Goal: Task Accomplishment & Management: Use online tool/utility

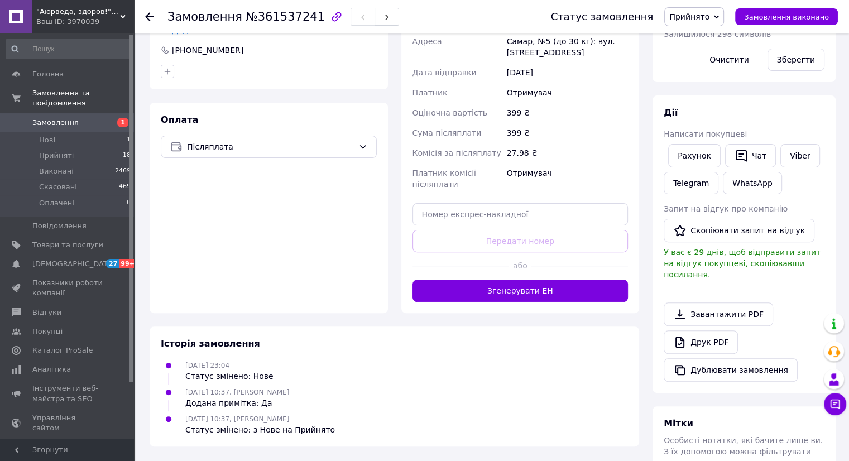
scroll to position [319, 0]
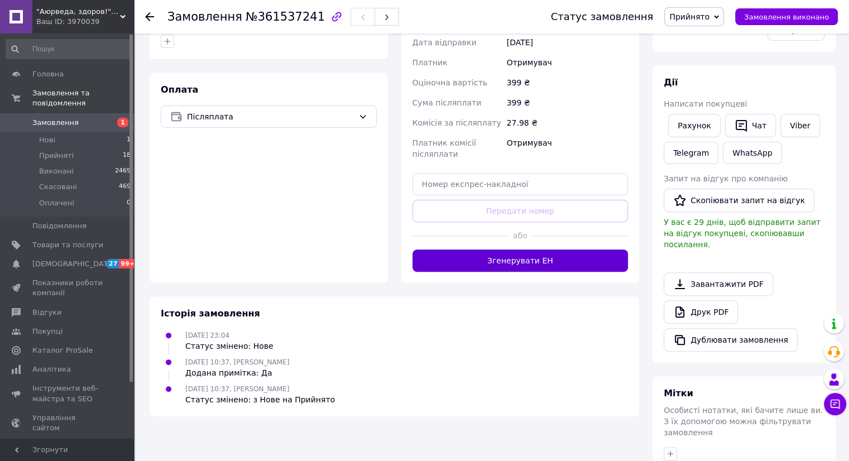
click at [505, 256] on button "Згенерувати ЕН" at bounding box center [521, 261] width 216 height 22
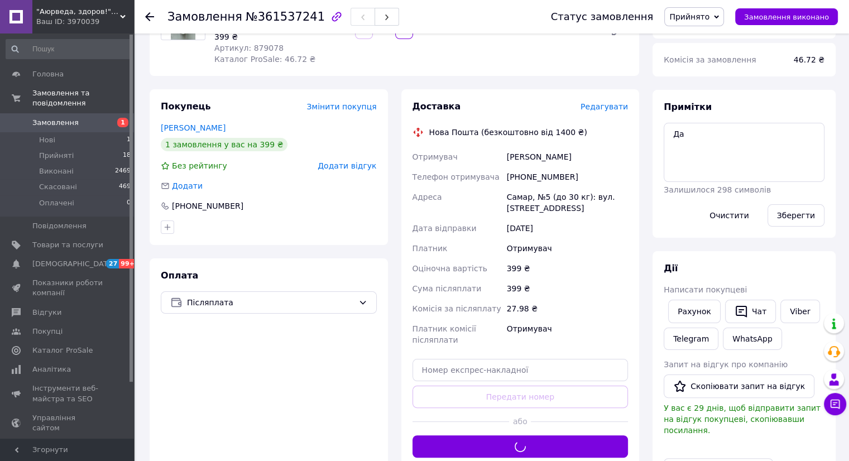
scroll to position [0, 0]
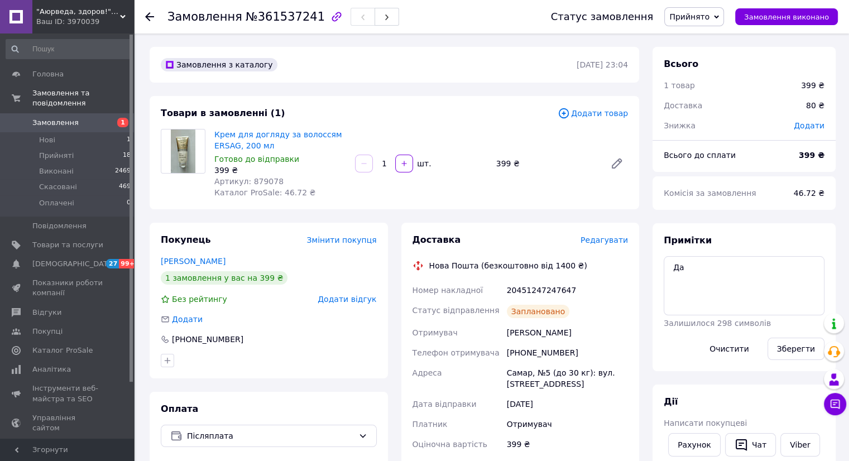
click at [534, 289] on div "20451247247647" at bounding box center [568, 290] width 126 height 20
click at [534, 288] on div "20451247247647" at bounding box center [568, 290] width 126 height 20
copy div "20451247247647"
drag, startPoint x: 705, startPoint y: 274, endPoint x: 670, endPoint y: 275, distance: 35.2
click at [670, 275] on textarea "Да" at bounding box center [744, 285] width 161 height 59
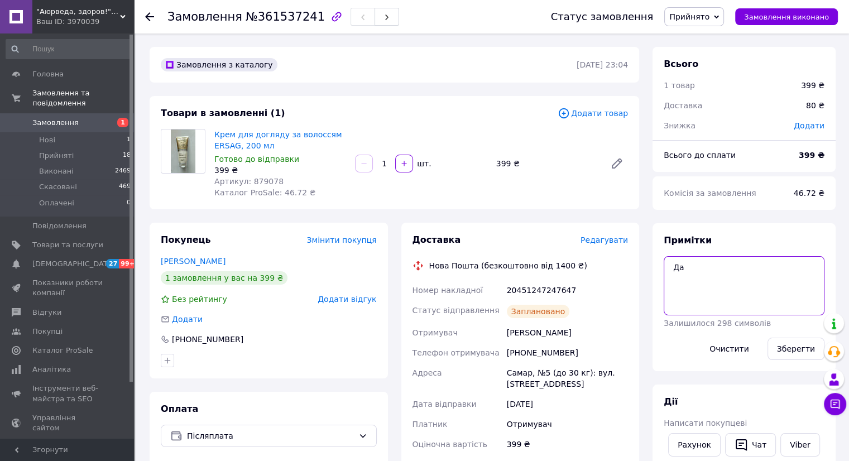
paste textarea "20451247247647"
type textarea "20451247247647"
click at [792, 356] on button "Зберегти" at bounding box center [796, 349] width 57 height 22
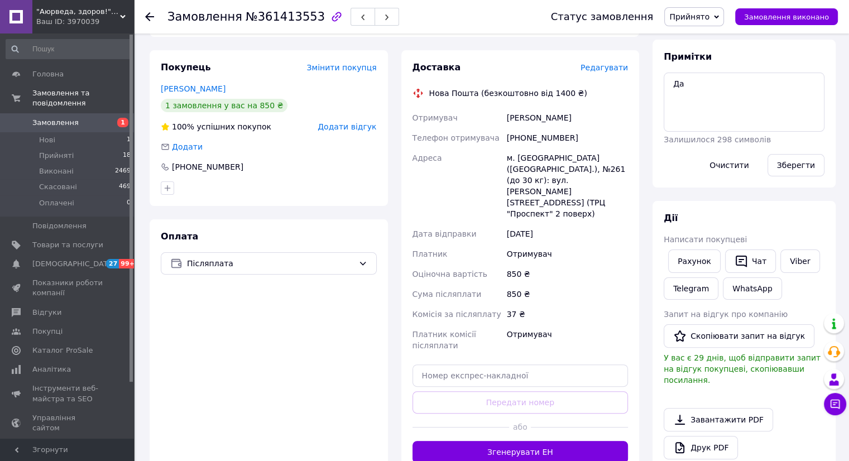
scroll to position [186, 0]
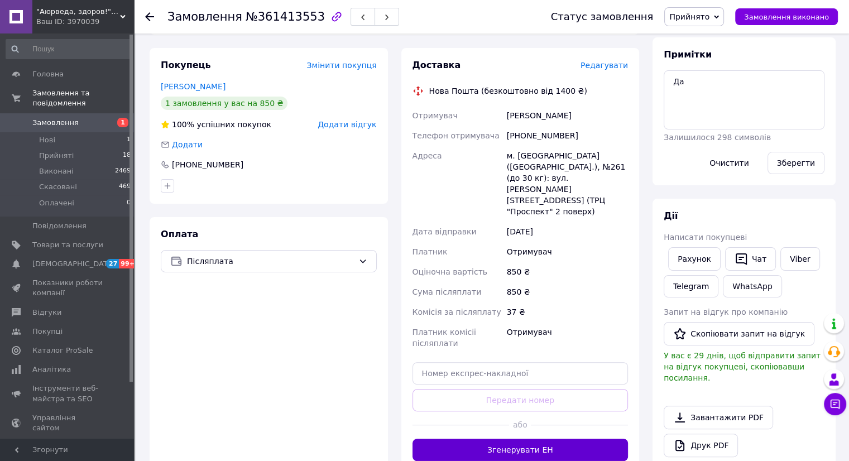
click at [541, 439] on button "Згенерувати ЕН" at bounding box center [521, 450] width 216 height 22
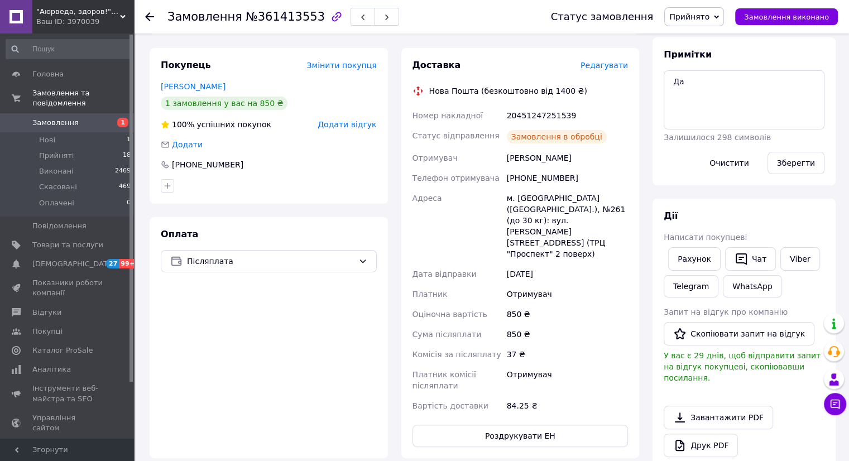
scroll to position [0, 0]
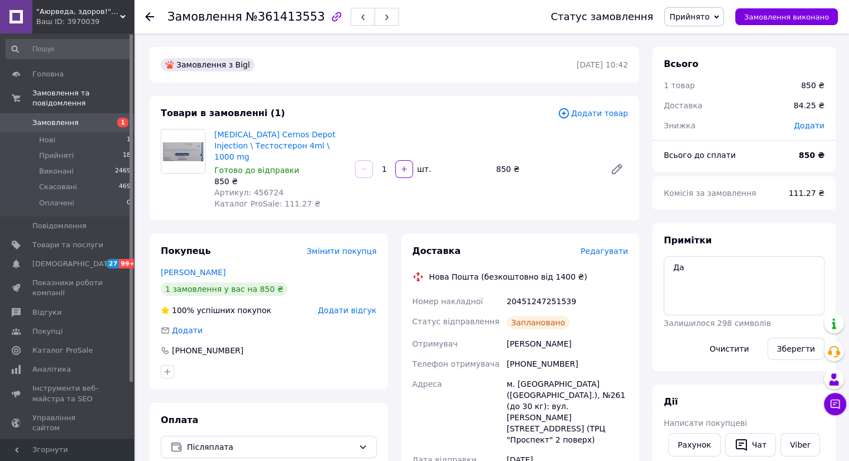
click at [544, 299] on div "20451247251539" at bounding box center [568, 302] width 126 height 20
copy div "20451247251539"
drag, startPoint x: 701, startPoint y: 278, endPoint x: 659, endPoint y: 263, distance: 44.5
click at [659, 263] on div "Примітки Да Залишилося 298 символів Очистити Зберегти" at bounding box center [744, 297] width 183 height 148
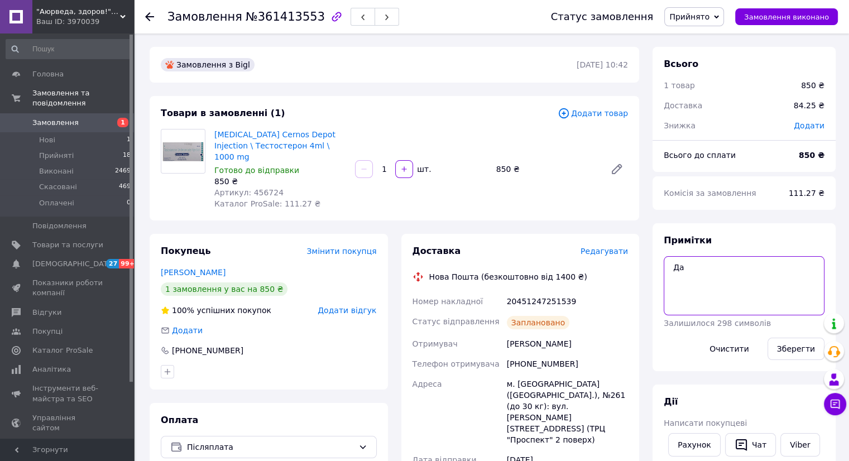
paste textarea "20451247251539"
type textarea "20451247251539"
click at [793, 353] on button "Зберегти" at bounding box center [796, 349] width 57 height 22
